Goal: Information Seeking & Learning: Learn about a topic

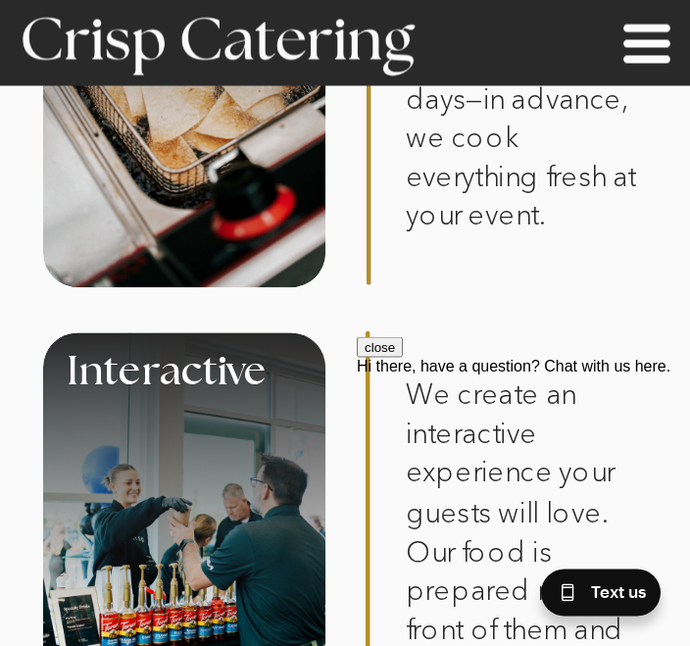
scroll to position [1356, 0]
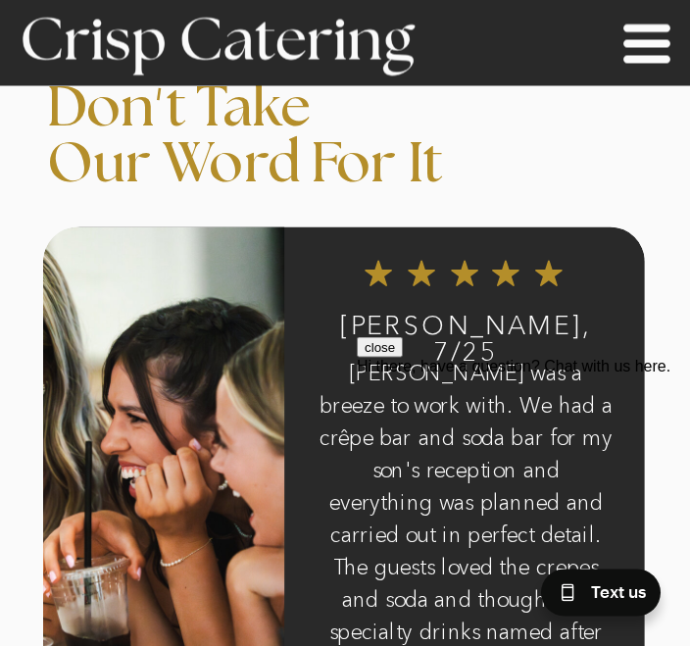
click at [658, 44] on icon at bounding box center [646, 43] width 47 height 39
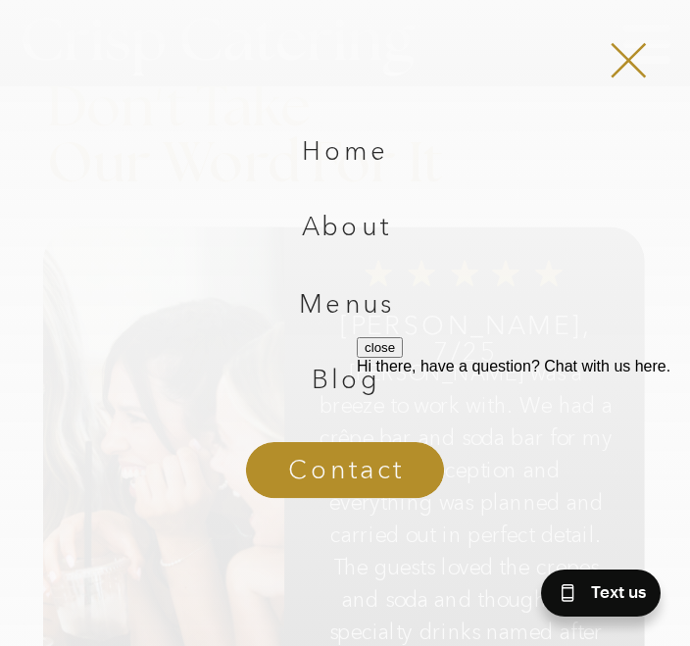
click at [364, 305] on nav "Menus" at bounding box center [346, 309] width 252 height 36
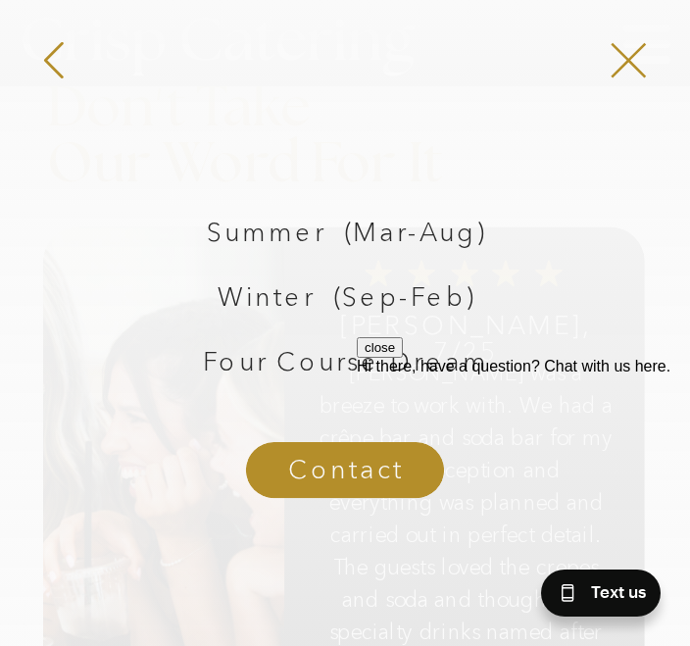
click at [278, 301] on p "Winter (Sep-Feb)" at bounding box center [345, 299] width 338 height 39
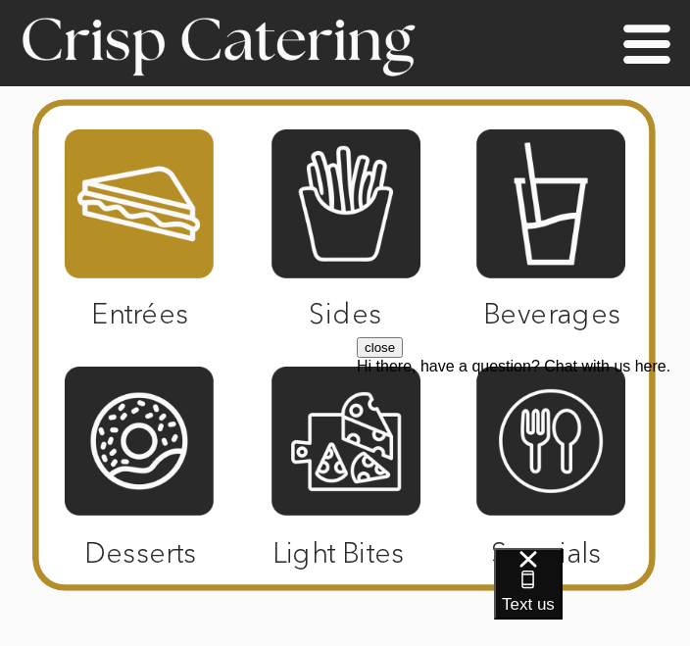
scroll to position [3787, 0]
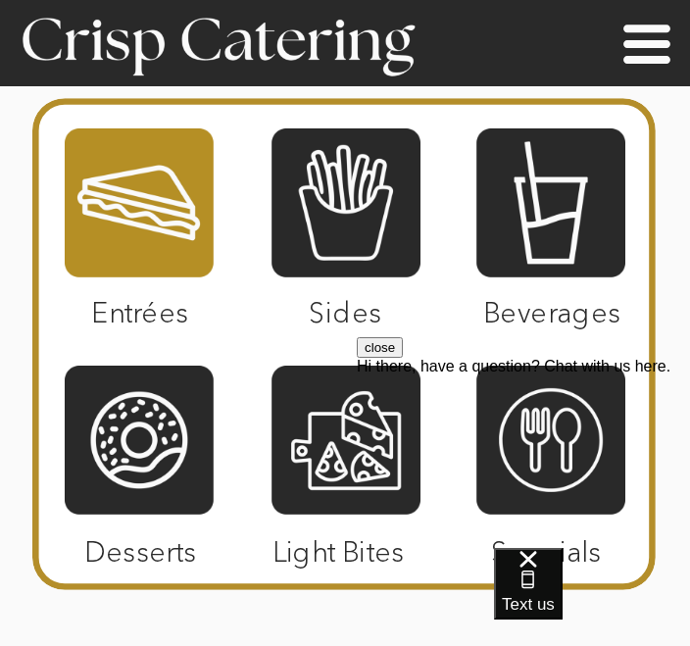
click at [157, 212] on div at bounding box center [139, 203] width 149 height 166
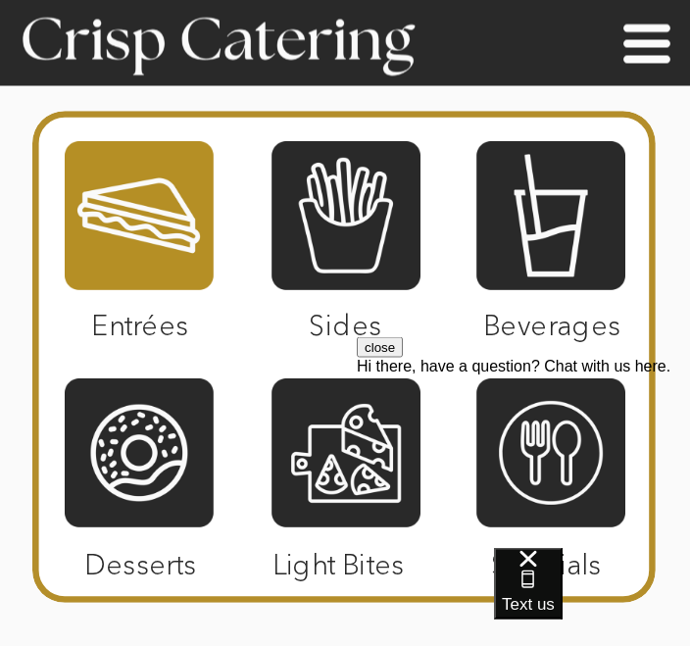
scroll to position [3774, 0]
click at [367, 231] on div at bounding box center [345, 215] width 149 height 166
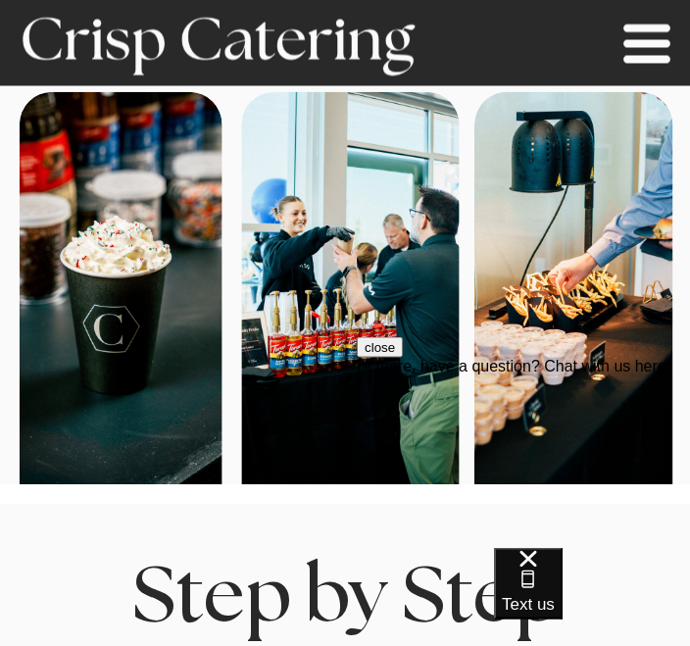
scroll to position [230, 0]
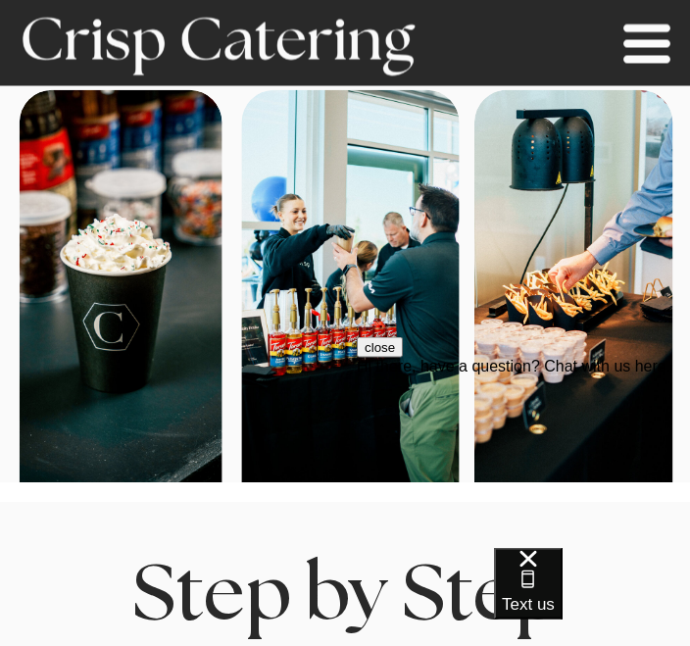
click at [647, 53] on icon at bounding box center [646, 44] width 65 height 63
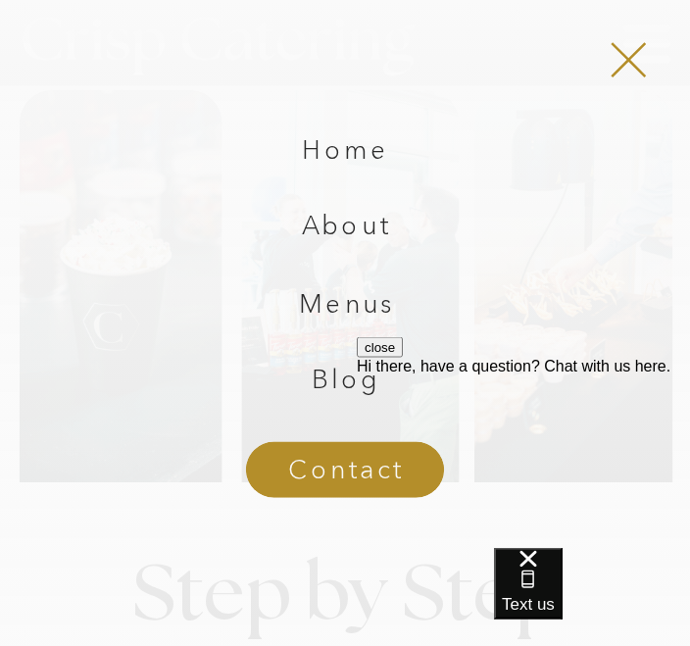
scroll to position [231, 0]
click at [367, 226] on nav "About" at bounding box center [346, 232] width 252 height 36
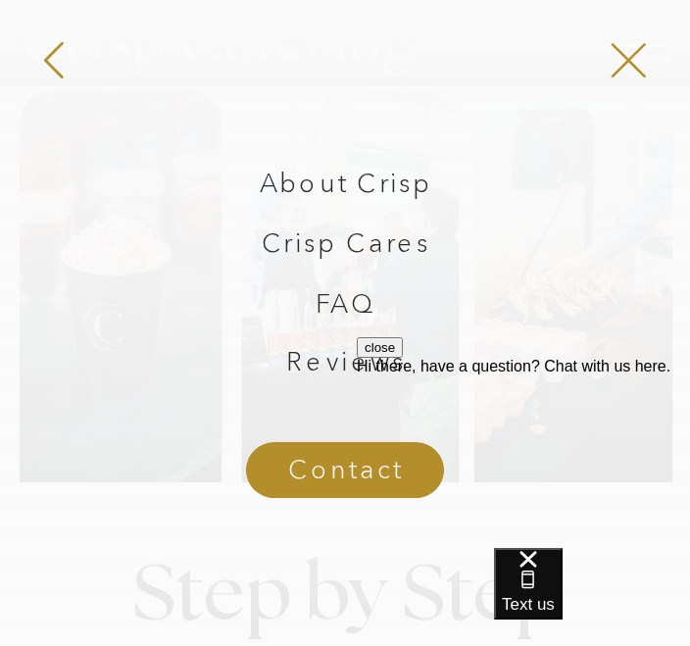
click at [406, 184] on p "About Crisp" at bounding box center [345, 185] width 239 height 39
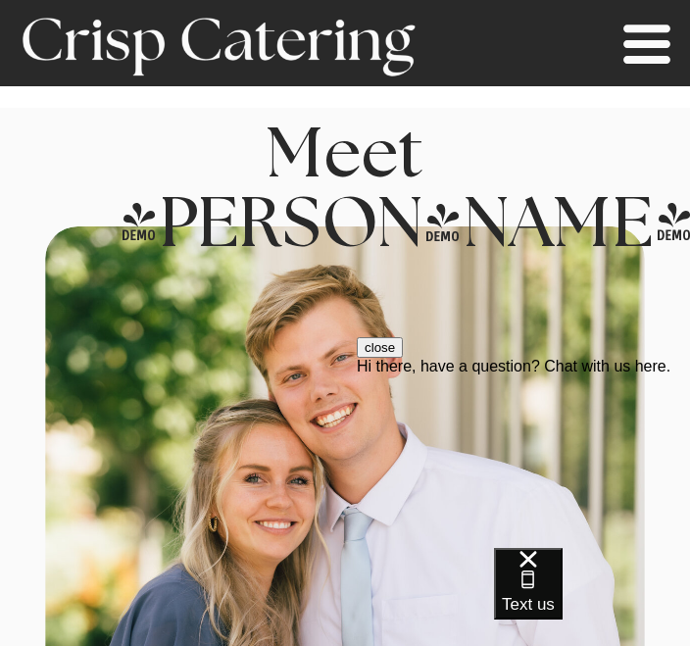
click at [657, 41] on icon at bounding box center [646, 43] width 47 height 39
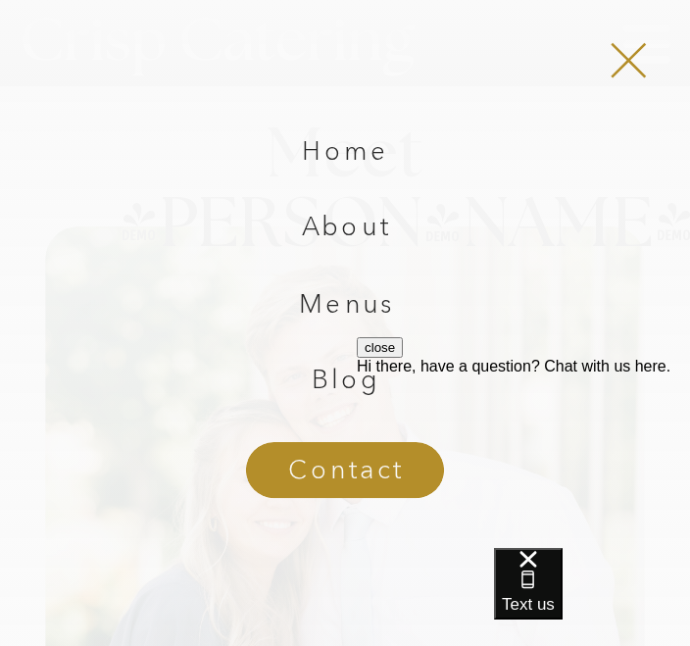
click at [371, 312] on nav "Menus" at bounding box center [346, 309] width 252 height 36
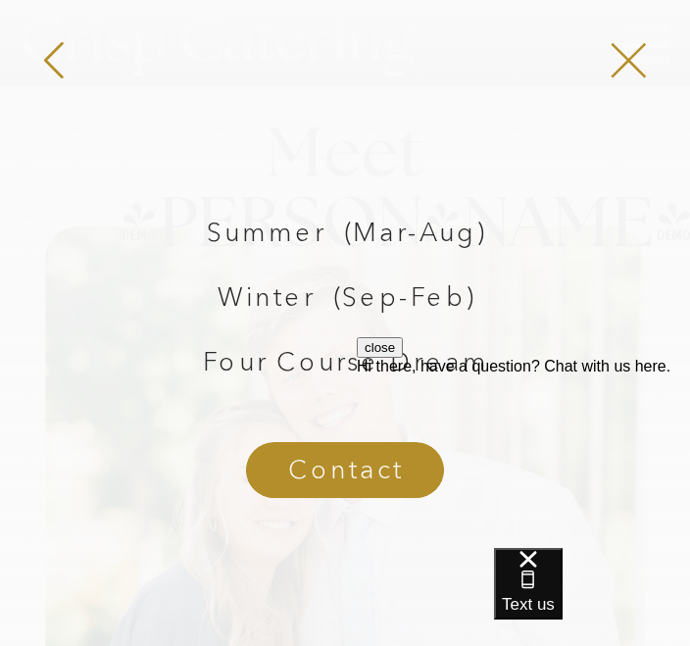
click at [448, 301] on p "Winter (Sep-Feb)" at bounding box center [345, 299] width 338 height 39
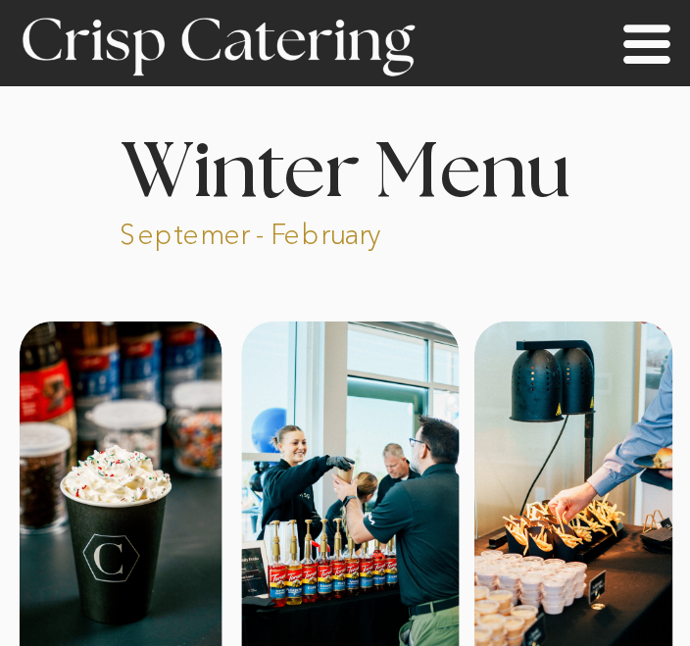
click at [650, 67] on icon at bounding box center [646, 44] width 65 height 63
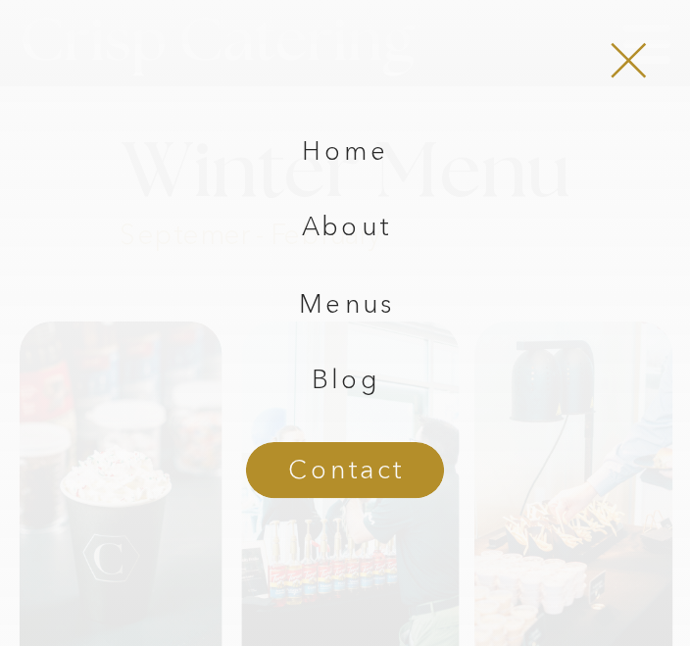
click at [372, 306] on nav "Menus" at bounding box center [346, 309] width 252 height 36
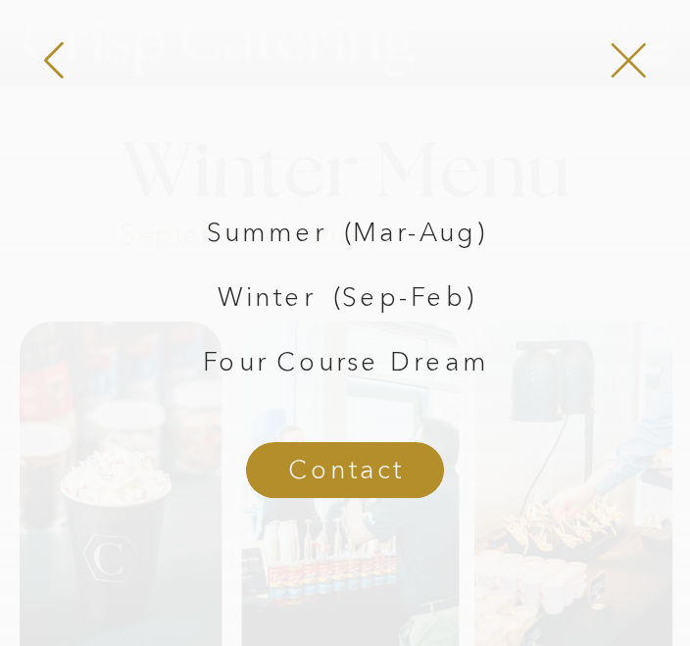
click at [395, 376] on p "Four Course Dream" at bounding box center [345, 364] width 338 height 39
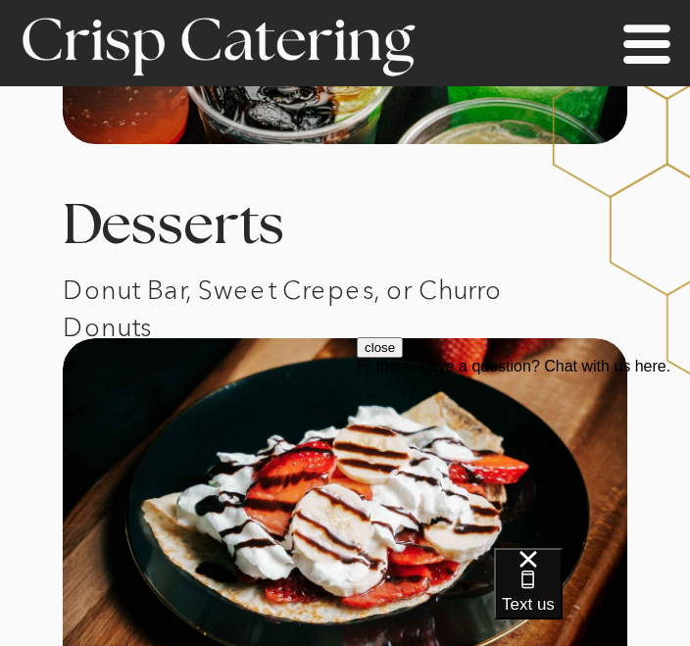
scroll to position [3882, 0]
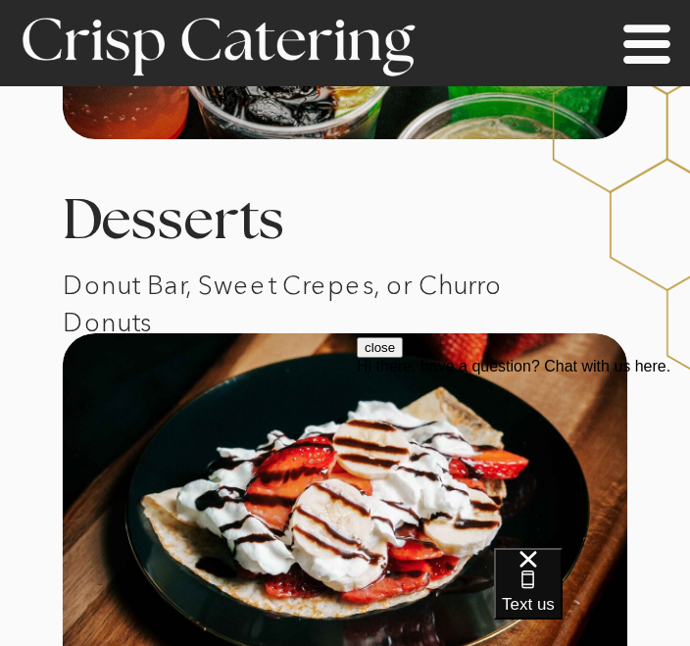
click at [662, 49] on icon at bounding box center [646, 44] width 65 height 63
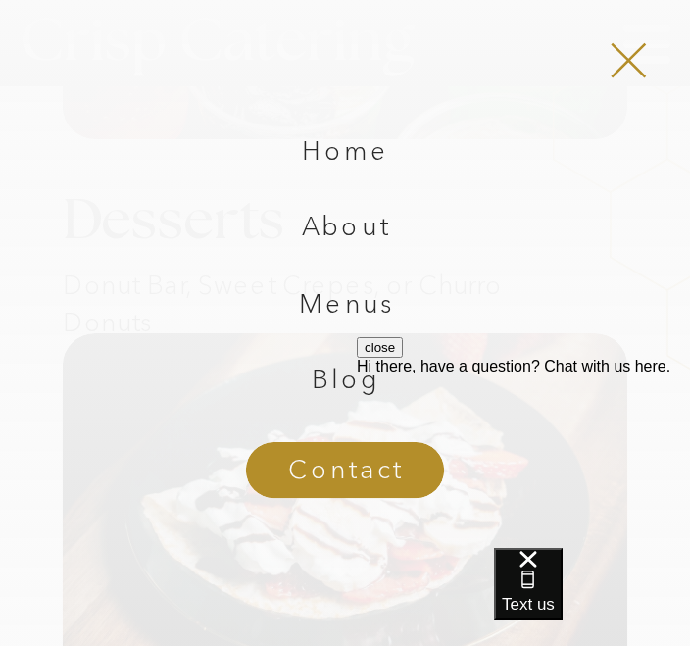
click at [643, 56] on icon at bounding box center [628, 60] width 67 height 61
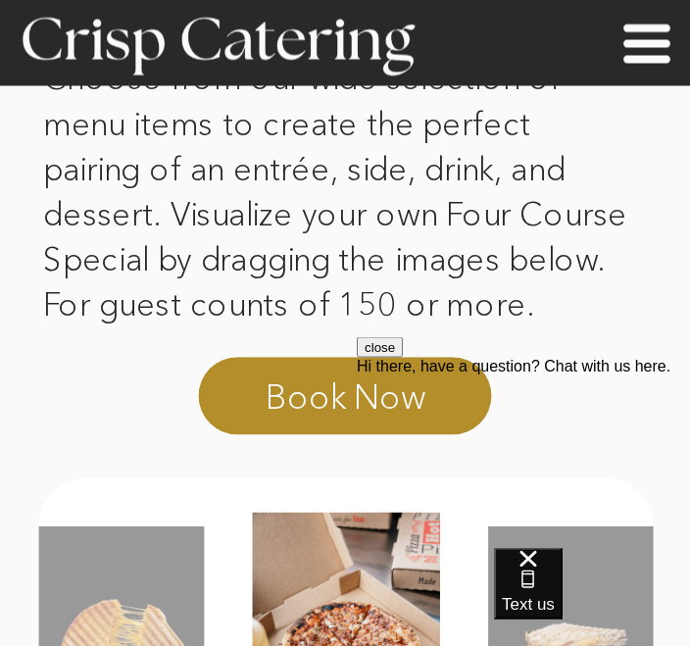
scroll to position [173, 0]
